Goal: Check status

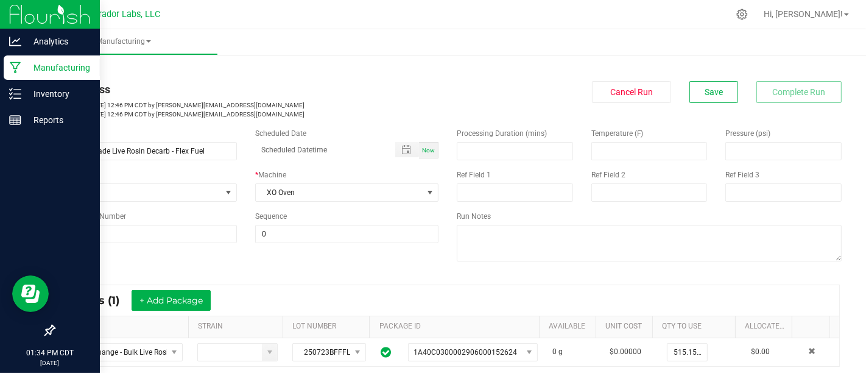
click at [24, 69] on p "Manufacturing" at bounding box center [57, 67] width 73 height 15
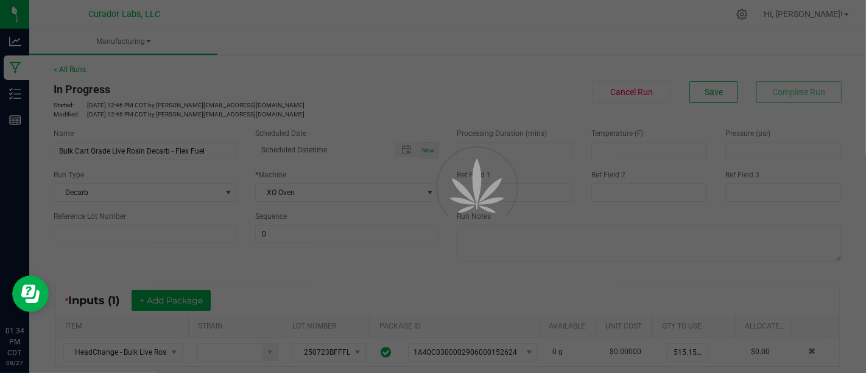
click at [561, 297] on div at bounding box center [433, 186] width 866 height 373
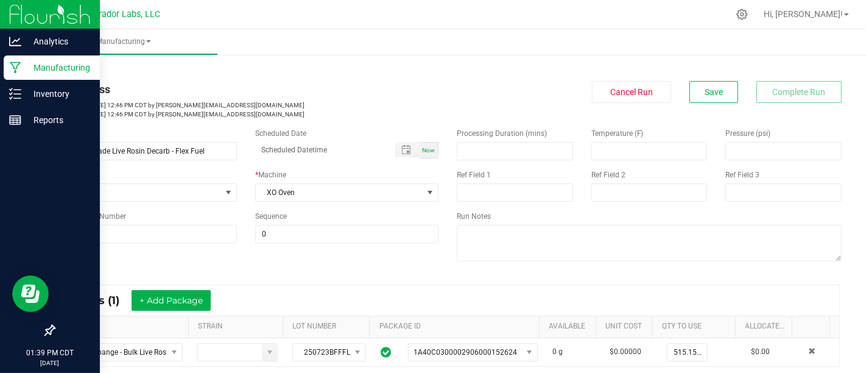
click at [23, 62] on p "Manufacturing" at bounding box center [57, 67] width 73 height 15
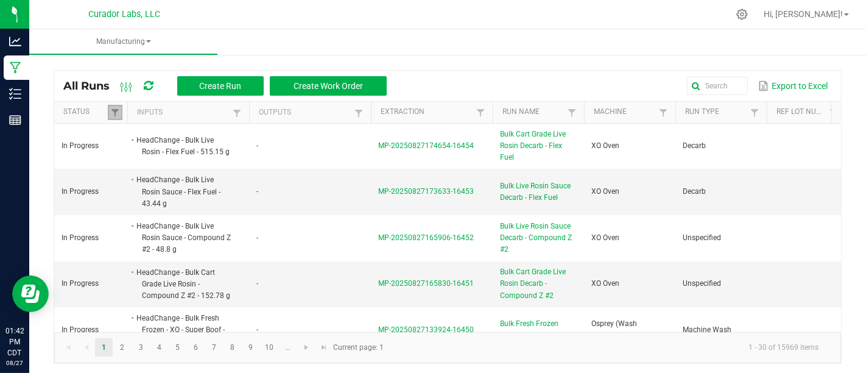
click at [110, 105] on link at bounding box center [115, 112] width 15 height 15
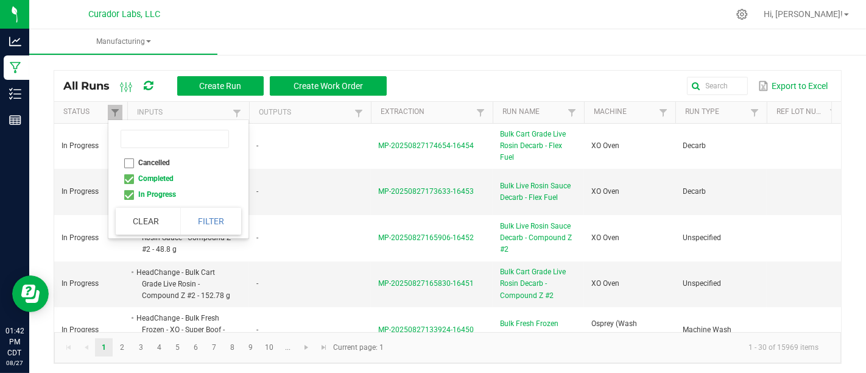
click at [132, 177] on li "Completed" at bounding box center [175, 179] width 118 height 16
checkbox input "false"
click at [193, 215] on button "Filter" at bounding box center [210, 221] width 61 height 27
